Goal: Navigation & Orientation: Find specific page/section

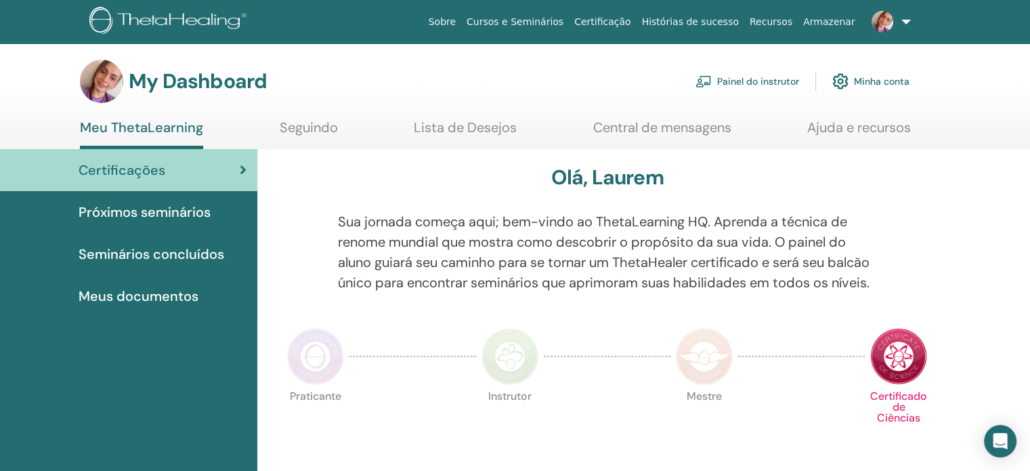
click at [514, 364] on img at bounding box center [509, 356] width 57 height 57
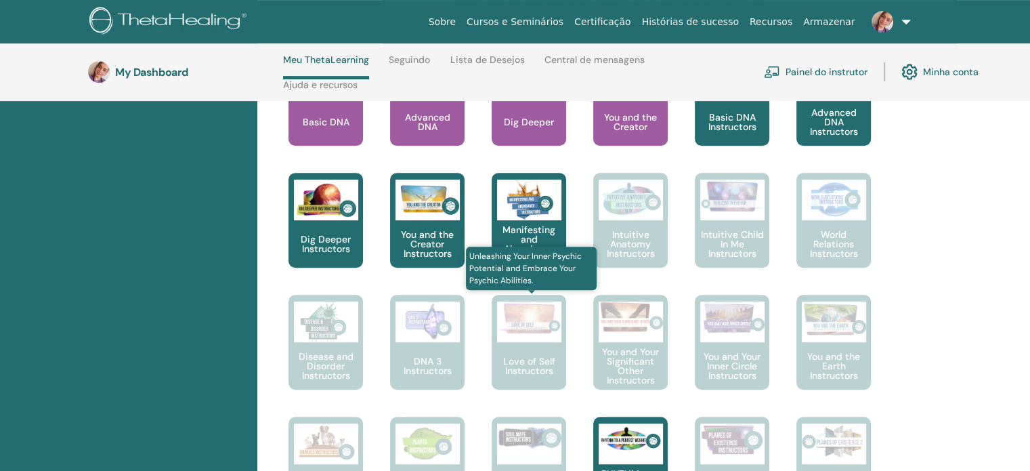
scroll to position [802, 0]
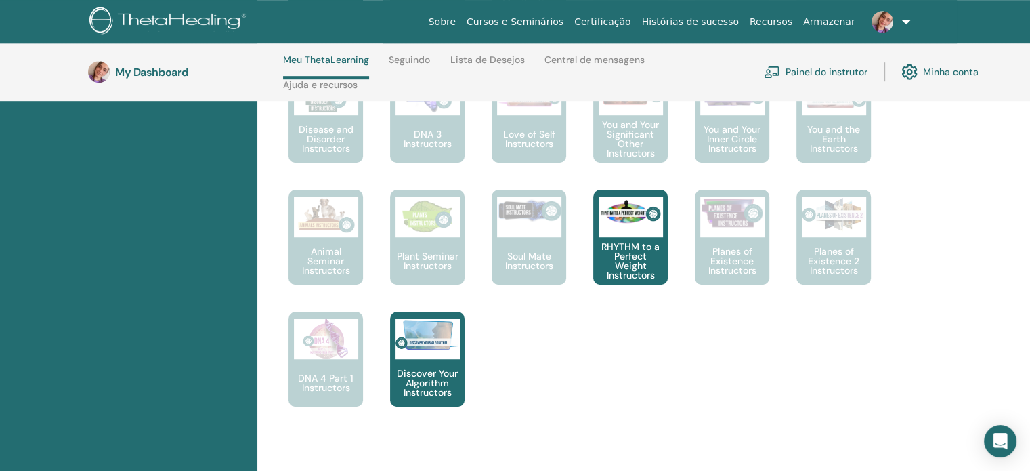
scroll to position [869, 0]
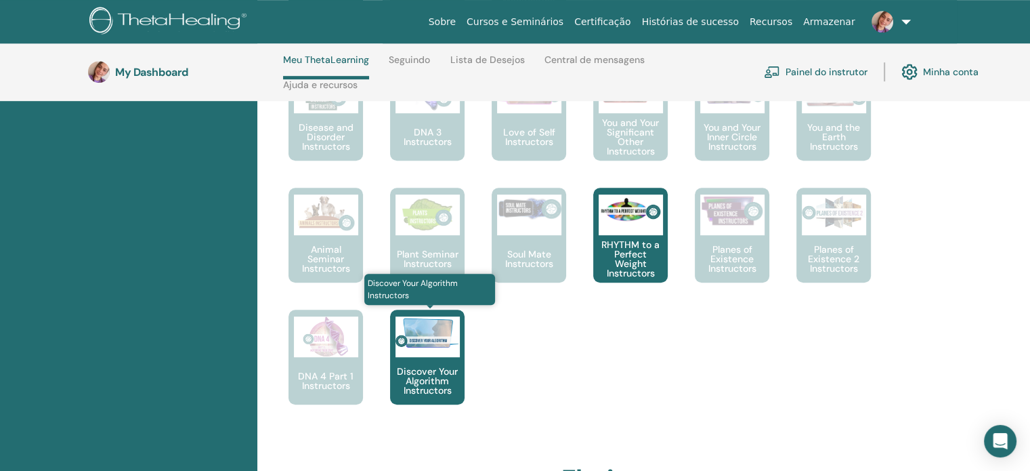
click at [427, 357] on div at bounding box center [427, 336] width 64 height 41
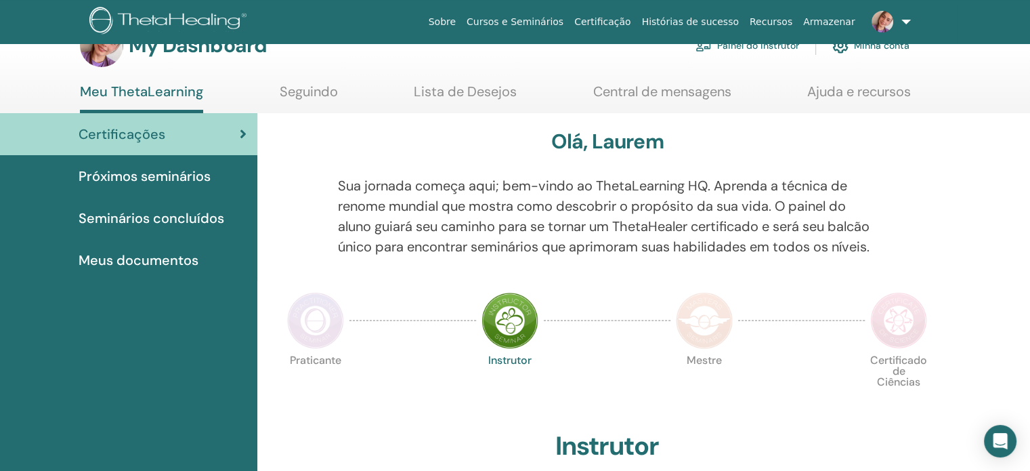
scroll to position [192, 0]
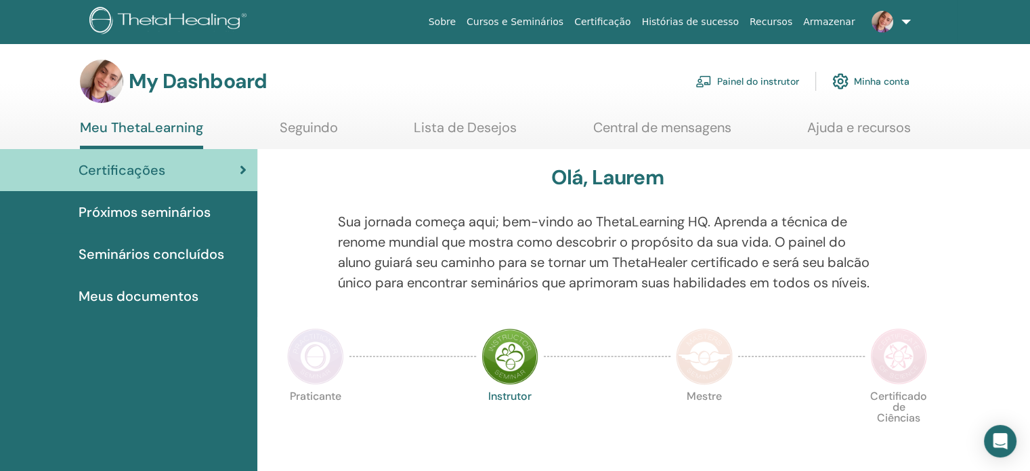
click at [166, 217] on span "Próximos seminários" at bounding box center [145, 212] width 132 height 20
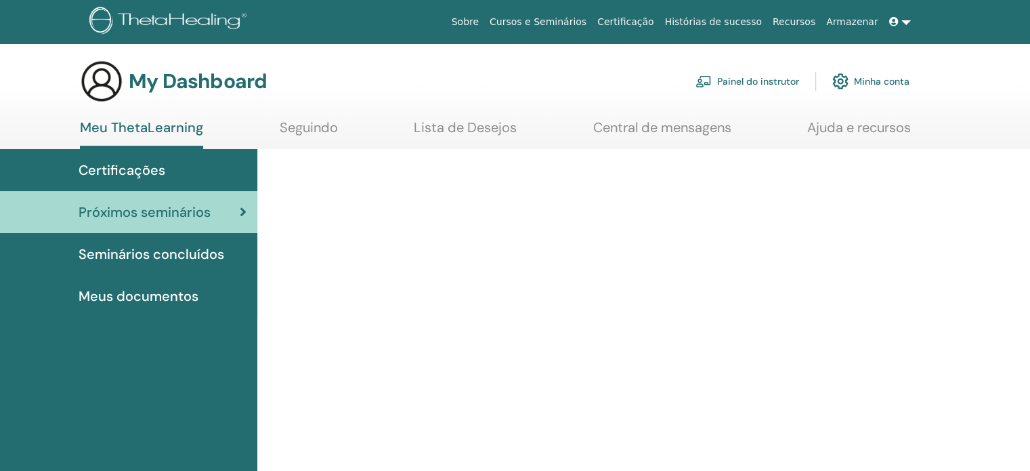
click at [188, 257] on span "Seminários concluídos" at bounding box center [152, 254] width 146 height 20
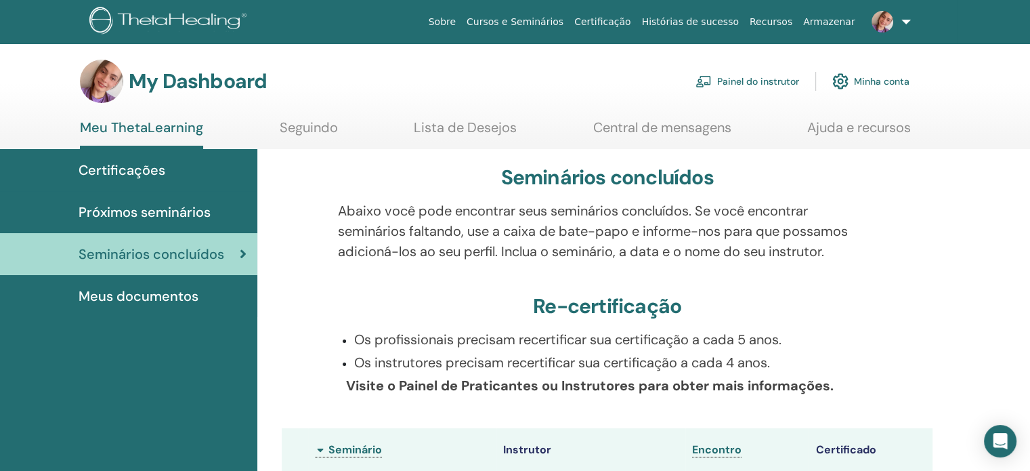
click at [110, 291] on span "Meus documentos" at bounding box center [139, 296] width 120 height 20
